Goal: Transaction & Acquisition: Purchase product/service

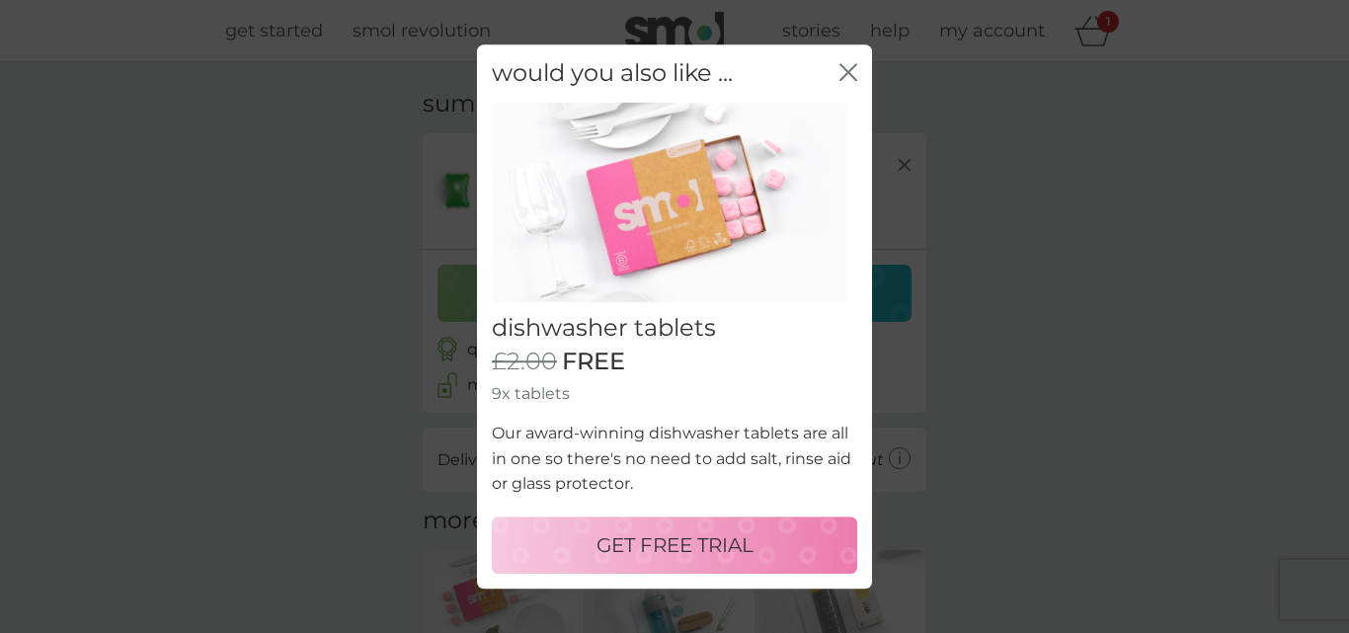
click at [868, 83] on div "would you also like ... close" at bounding box center [674, 73] width 395 height 58
click at [855, 73] on icon "close" at bounding box center [848, 72] width 18 height 18
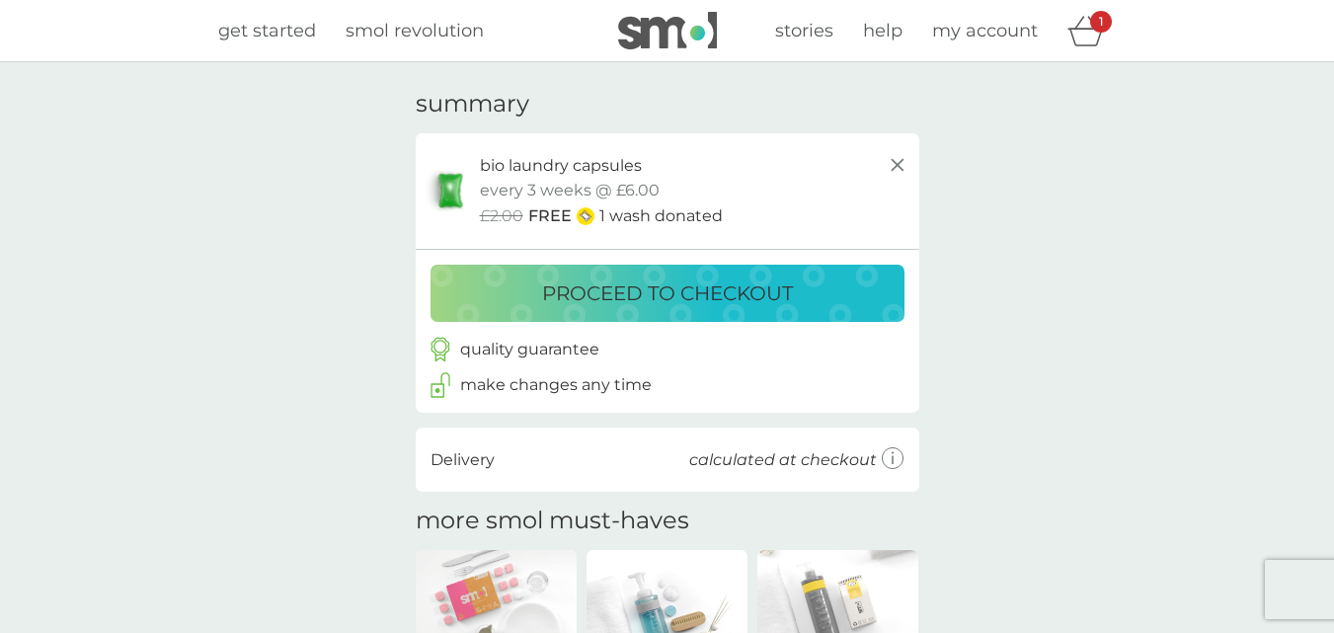
click at [648, 294] on p "proceed to checkout" at bounding box center [667, 293] width 251 height 32
click at [901, 162] on icon at bounding box center [898, 165] width 24 height 24
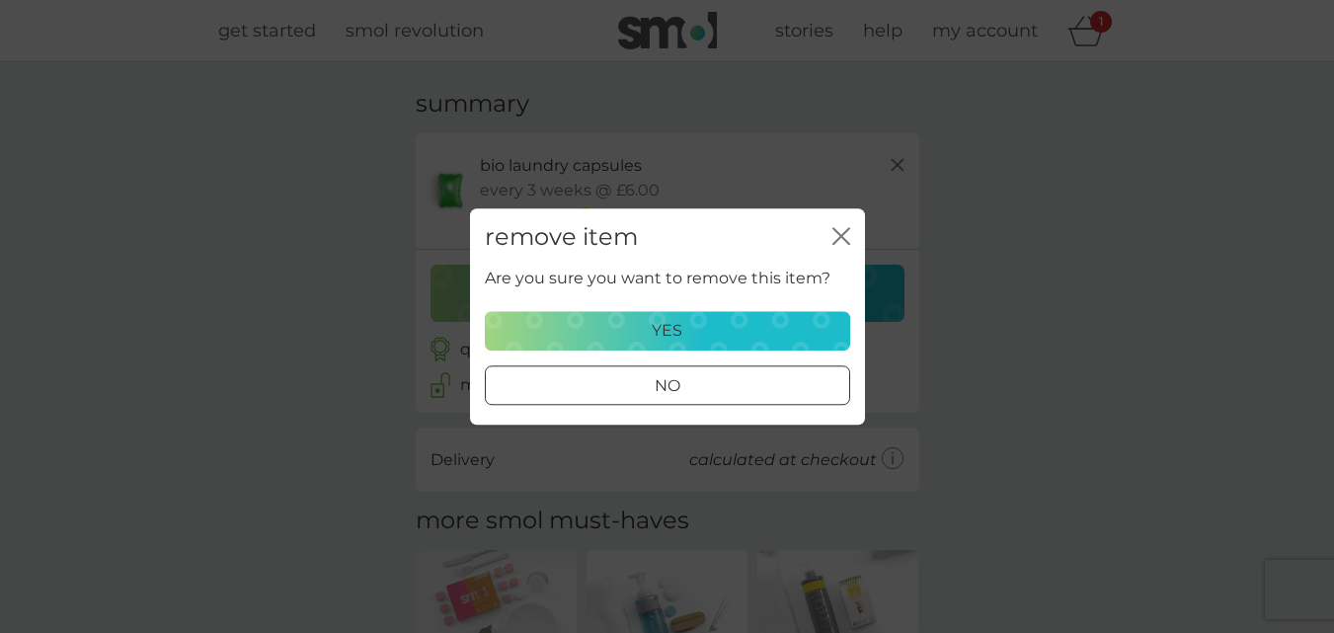
click at [728, 328] on div "yes" at bounding box center [668, 331] width 340 height 26
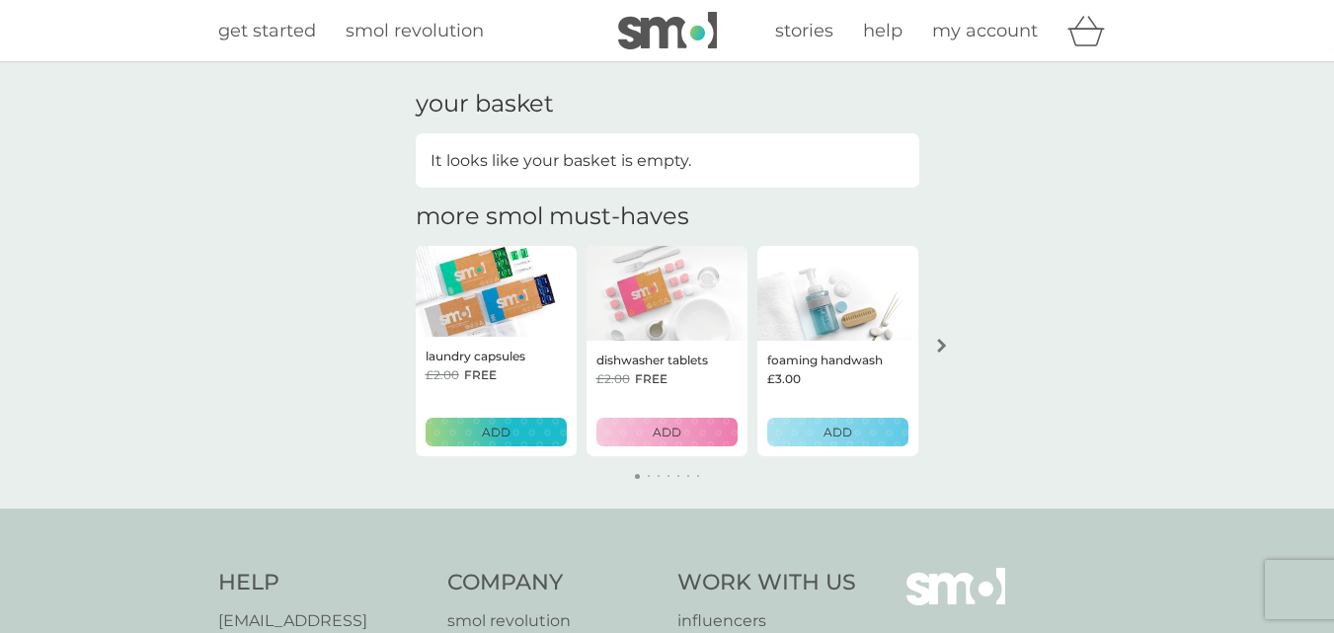
click at [688, 392] on div "dishwasher tablets £2.00 FREE ADD" at bounding box center [666, 399] width 161 height 116
click at [670, 426] on p "ADD" at bounding box center [667, 432] width 29 height 19
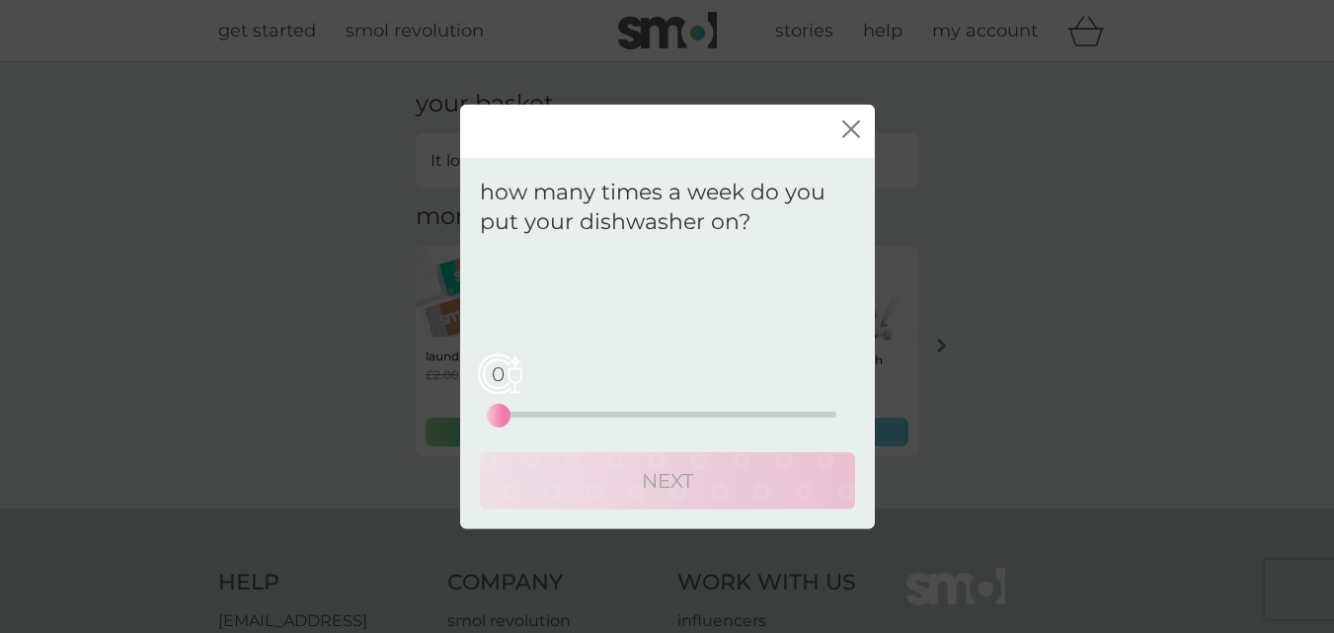
drag, startPoint x: 567, startPoint y: 422, endPoint x: 581, endPoint y: 405, distance: 22.4
click at [784, 420] on div "0 0 12.5 25" at bounding box center [668, 388] width 338 height 80
drag, startPoint x: 541, startPoint y: 403, endPoint x: 647, endPoint y: 411, distance: 105.9
click at [759, 409] on div "Your regular pack will be sent to you every . 0 0 12.5 25" at bounding box center [667, 340] width 375 height 175
drag, startPoint x: 504, startPoint y: 408, endPoint x: 513, endPoint y: 409, distance: 9.9
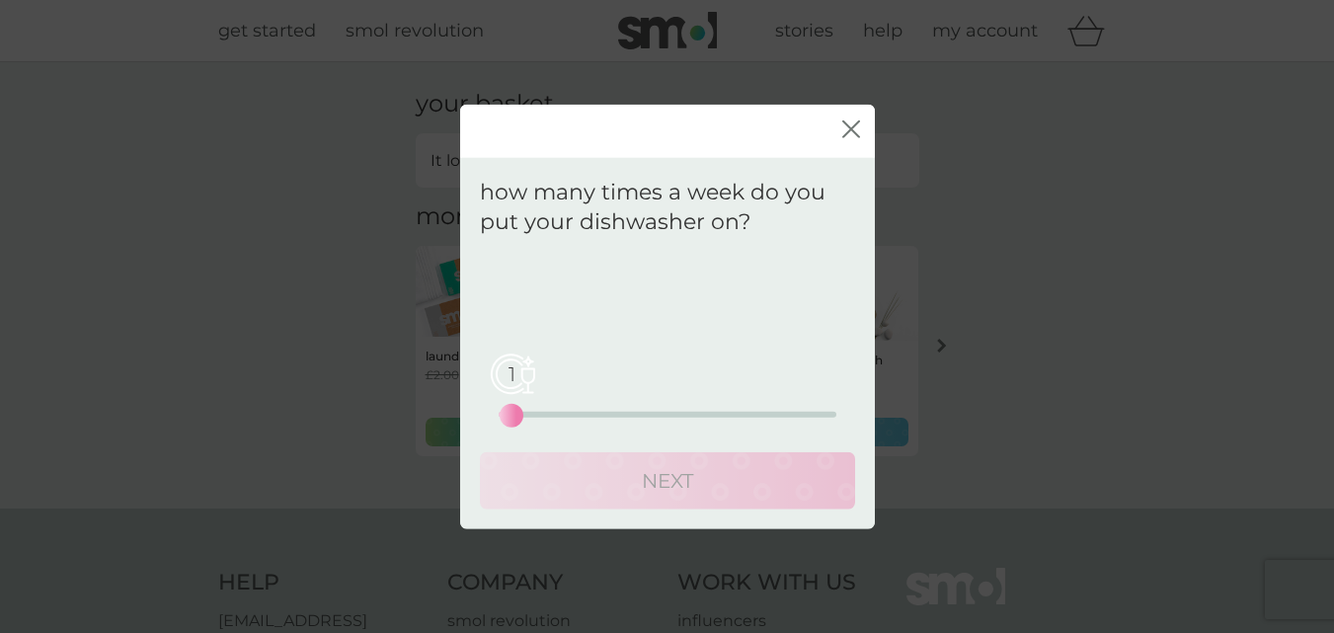
click at [513, 412] on div "1" at bounding box center [511, 416] width 8 height 8
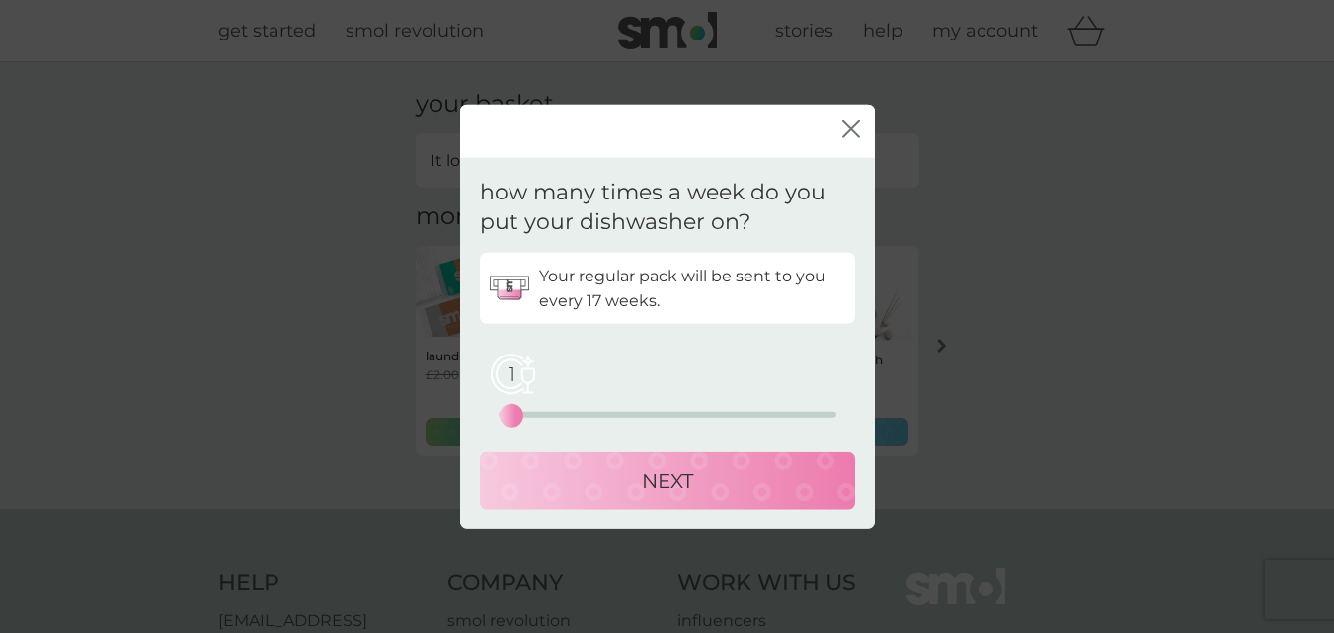
click at [562, 476] on div "NEXT" at bounding box center [668, 481] width 336 height 32
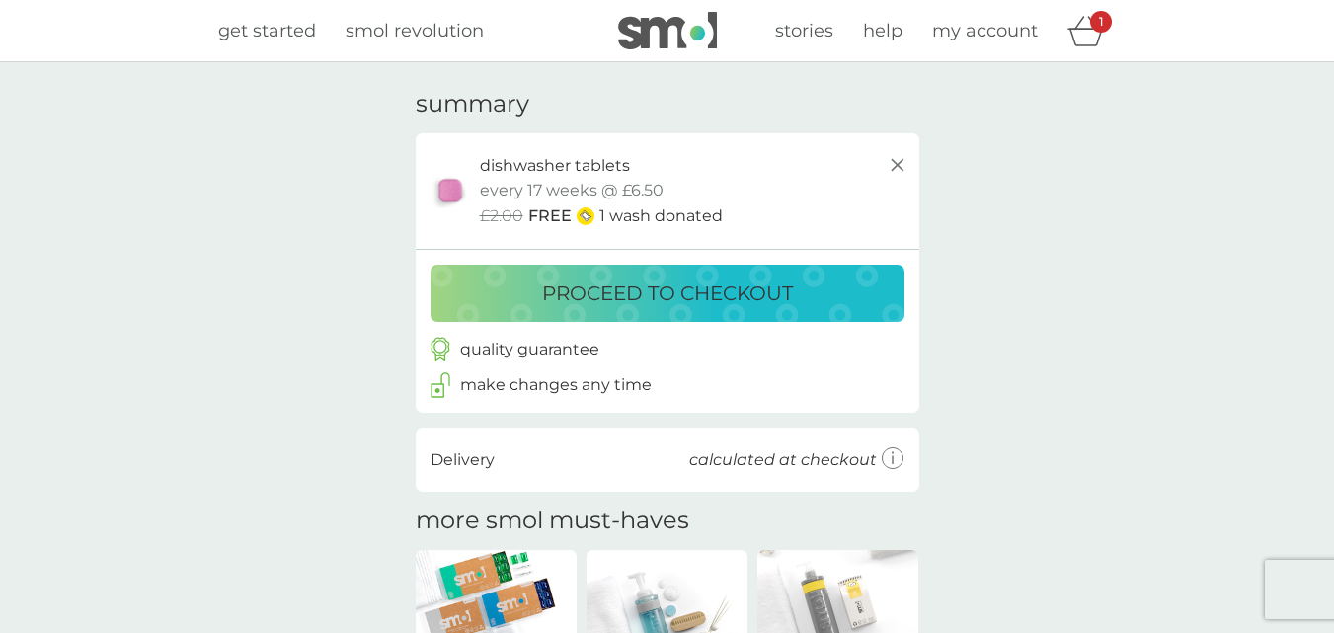
click at [628, 312] on button "proceed to checkout" at bounding box center [667, 293] width 474 height 57
